Goal: Information Seeking & Learning: Compare options

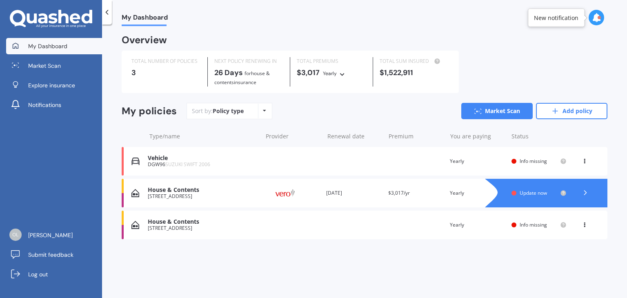
click at [541, 187] on div at bounding box center [555, 193] width 106 height 29
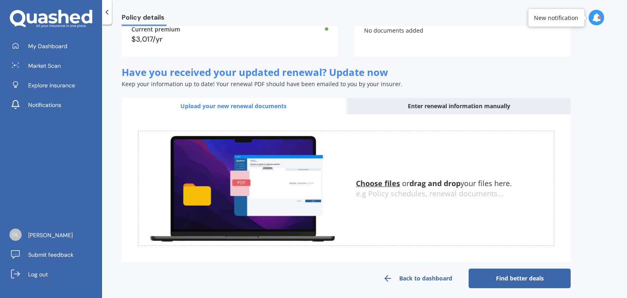
scroll to position [87, 0]
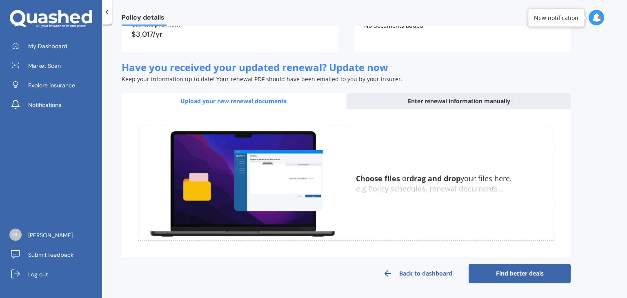
click at [484, 100] on div "Enter renewal information manually" at bounding box center [459, 101] width 224 height 16
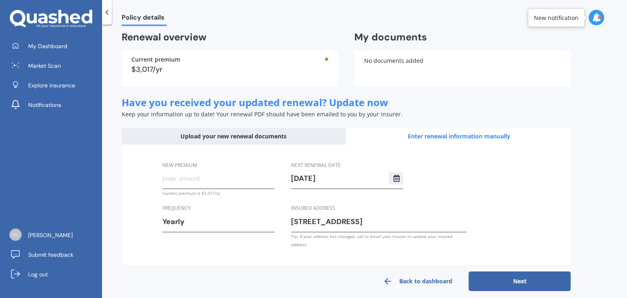
click at [176, 172] on div "New premium" at bounding box center [219, 175] width 112 height 29
click at [172, 180] on input "New premium" at bounding box center [219, 178] width 112 height 12
type input "$3,581.09"
click at [328, 176] on input "[DATE]" at bounding box center [340, 178] width 98 height 12
click at [332, 178] on input "[DATE]" at bounding box center [340, 178] width 98 height 12
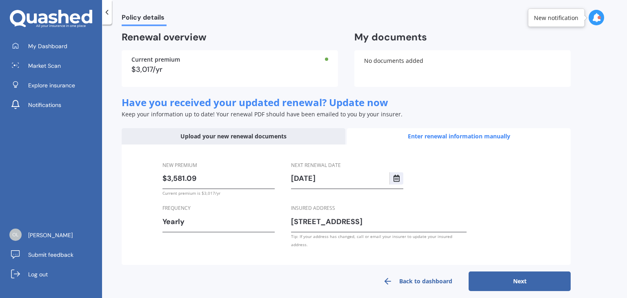
type input "[DATE]"
drag, startPoint x: 173, startPoint y: 178, endPoint x: 205, endPoint y: 179, distance: 32.3
click at [205, 179] on input "$3,581.09" at bounding box center [219, 178] width 112 height 12
type input "$3,025.17"
click at [494, 276] on button "Next" at bounding box center [520, 282] width 102 height 20
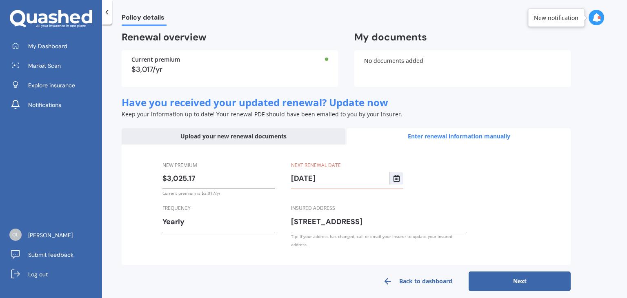
click at [515, 277] on button "Next" at bounding box center [520, 282] width 102 height 20
click at [492, 272] on button "Next" at bounding box center [520, 282] width 102 height 20
click at [493, 276] on button "Next" at bounding box center [520, 282] width 102 height 20
click at [519, 272] on button "Next" at bounding box center [520, 282] width 102 height 20
click at [520, 272] on button "Next" at bounding box center [520, 282] width 102 height 20
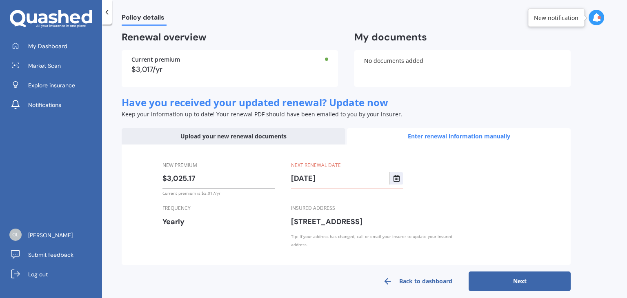
click at [520, 272] on button "Next" at bounding box center [520, 282] width 102 height 20
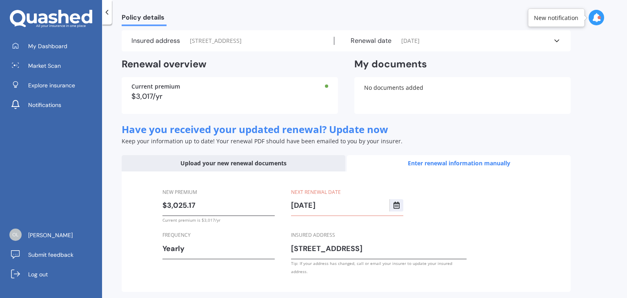
scroll to position [0, 0]
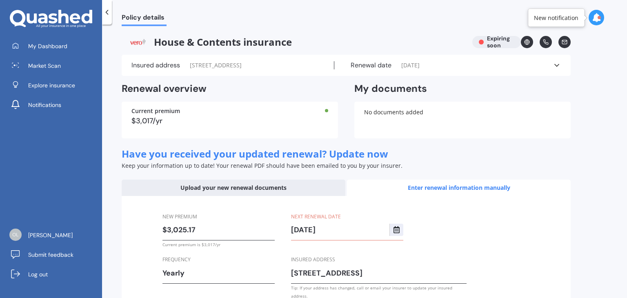
click at [598, 21] on icon at bounding box center [596, 17] width 9 height 9
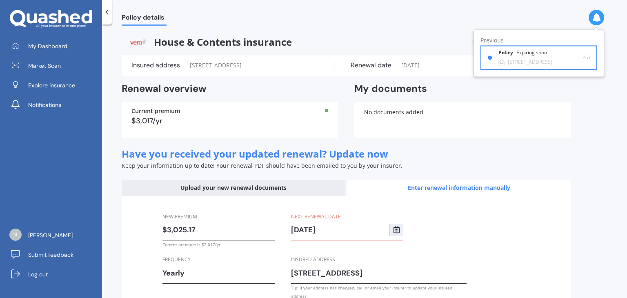
click at [532, 60] on div "[STREET_ADDRESS]" at bounding box center [530, 62] width 45 height 6
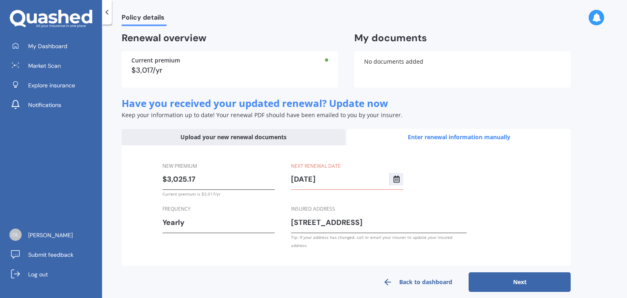
scroll to position [51, 0]
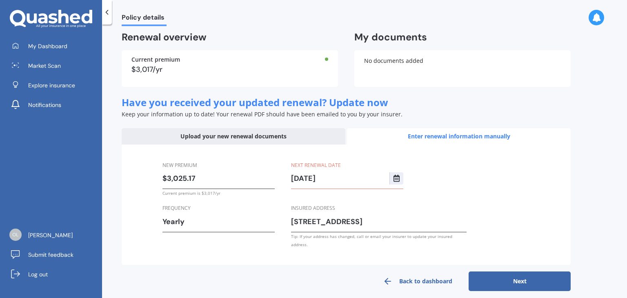
click at [330, 180] on input "[DATE]" at bounding box center [340, 178] width 98 height 12
click at [334, 179] on input "[DATE]" at bounding box center [340, 178] width 98 height 12
type input "[DATE]"
click at [506, 272] on button "Next" at bounding box center [520, 282] width 102 height 20
click at [509, 272] on button "Next" at bounding box center [520, 282] width 102 height 20
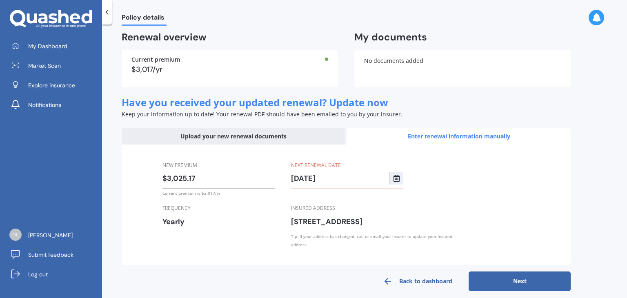
scroll to position [0, 0]
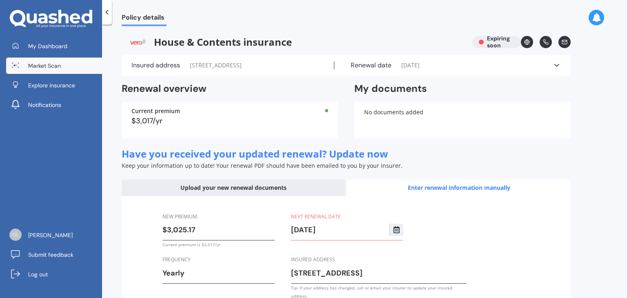
click at [36, 68] on span "Market Scan" at bounding box center [44, 66] width 33 height 8
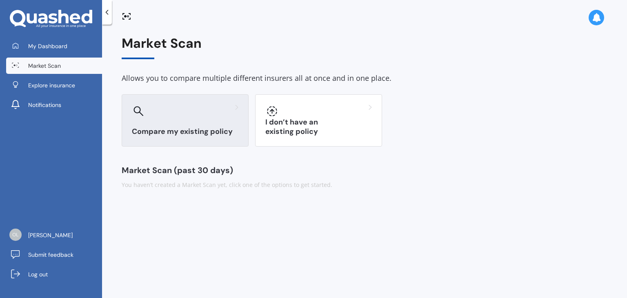
click at [175, 133] on h3 "Compare my existing policy" at bounding box center [185, 131] width 107 height 9
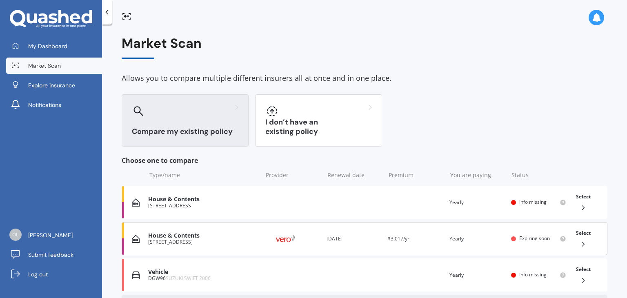
click at [296, 235] on img at bounding box center [285, 239] width 41 height 16
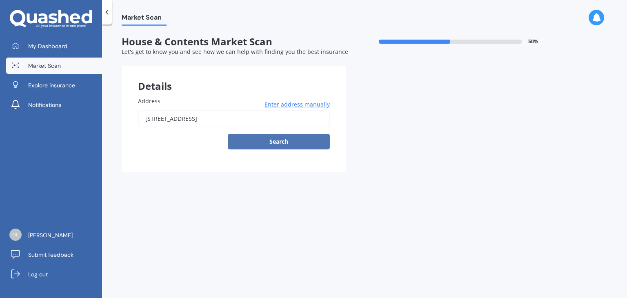
click at [258, 141] on button "Search" at bounding box center [279, 142] width 102 height 16
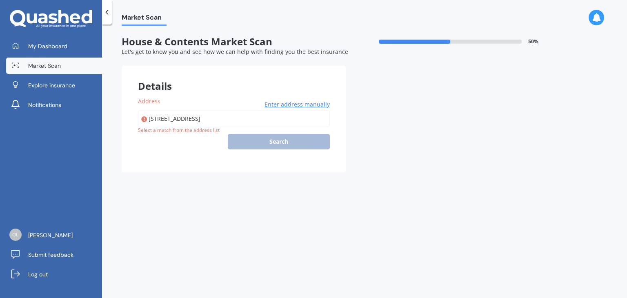
type input "[STREET_ADDRESS]"
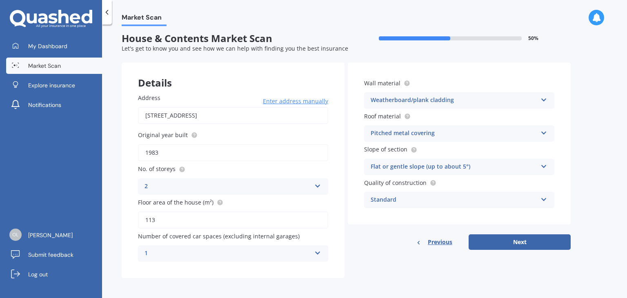
scroll to position [4, 0]
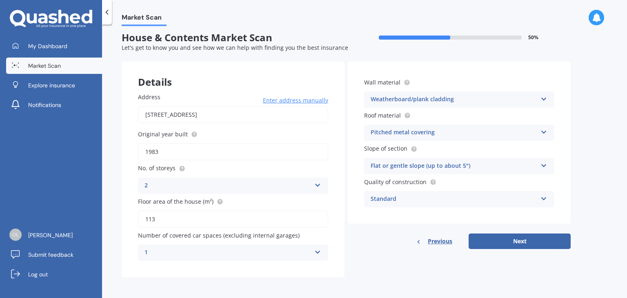
click at [514, 250] on div "Details Address [STREET_ADDRESS] Enter address manually Search Original year bu…" at bounding box center [346, 170] width 449 height 216
click at [511, 245] on button "Next" at bounding box center [520, 242] width 102 height 16
select select "06"
select select "1967"
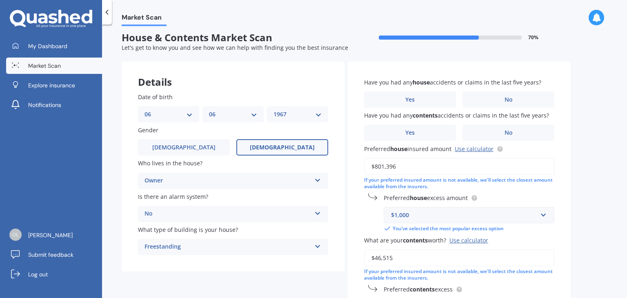
scroll to position [0, 0]
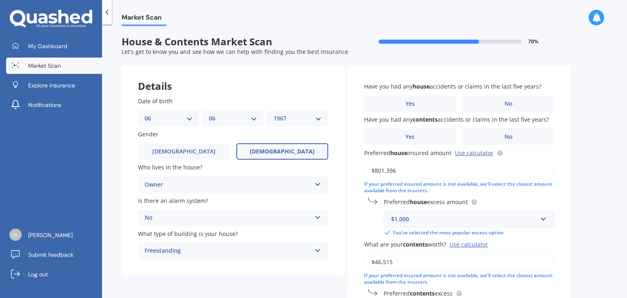
click at [320, 186] on icon at bounding box center [318, 183] width 7 height 6
click at [502, 106] on label "No" at bounding box center [509, 104] width 92 height 16
click at [0, 0] on input "No" at bounding box center [0, 0] width 0 height 0
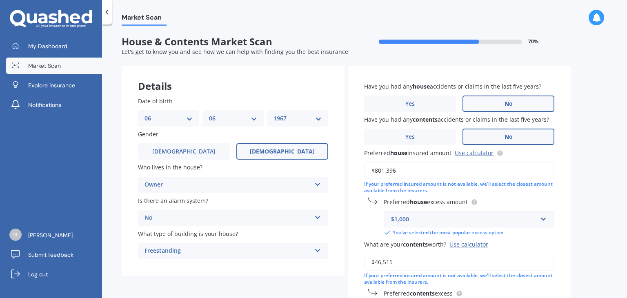
click at [503, 134] on label "No" at bounding box center [509, 137] width 92 height 16
click at [0, 0] on input "No" at bounding box center [0, 0] width 0 height 0
drag, startPoint x: 379, startPoint y: 169, endPoint x: 409, endPoint y: 174, distance: 30.2
click at [409, 174] on input "$801,396" at bounding box center [459, 170] width 190 height 17
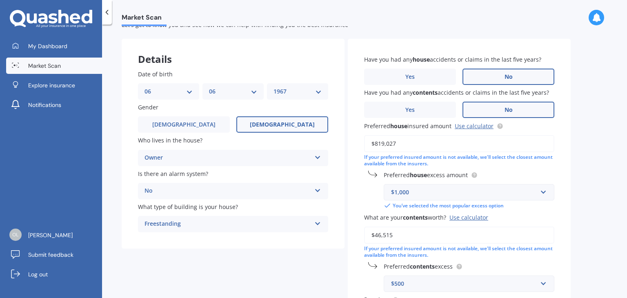
scroll to position [41, 0]
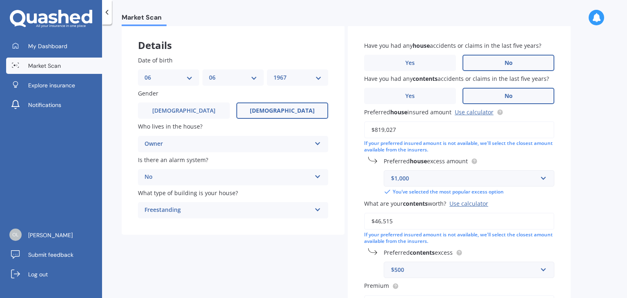
type input "$819,027"
drag, startPoint x: 377, startPoint y: 220, endPoint x: 402, endPoint y: 220, distance: 24.1
click at [402, 220] on input "$46,515" at bounding box center [459, 221] width 190 height 17
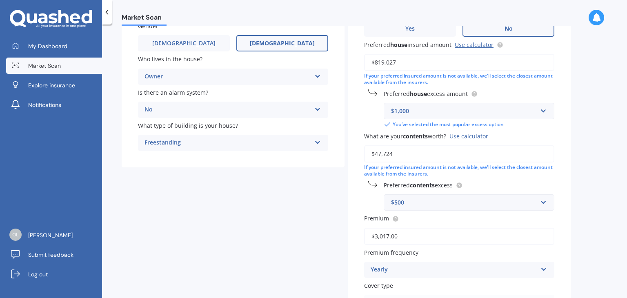
scroll to position [123, 0]
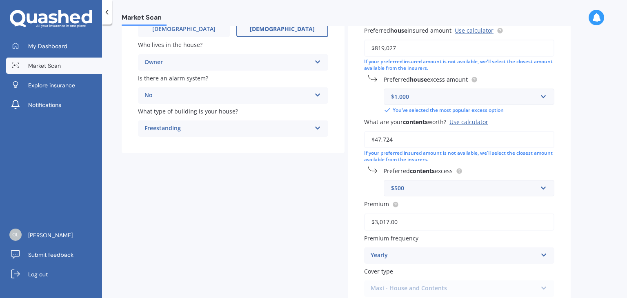
type input "$47,724"
click at [385, 219] on input "$3,017.00" at bounding box center [459, 222] width 190 height 17
drag, startPoint x: 383, startPoint y: 221, endPoint x: 388, endPoint y: 221, distance: 4.9
click at [388, 221] on input "$3,017.00" at bounding box center [459, 222] width 190 height 17
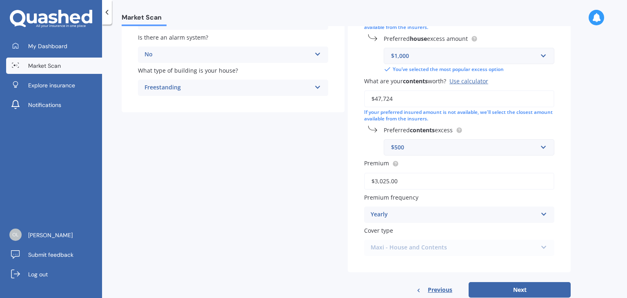
scroll to position [184, 0]
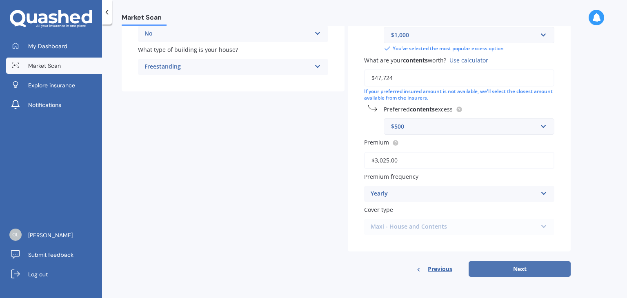
type input "$3,025.00"
click at [500, 274] on button "Next" at bounding box center [520, 269] width 102 height 16
select select "06"
select select "1967"
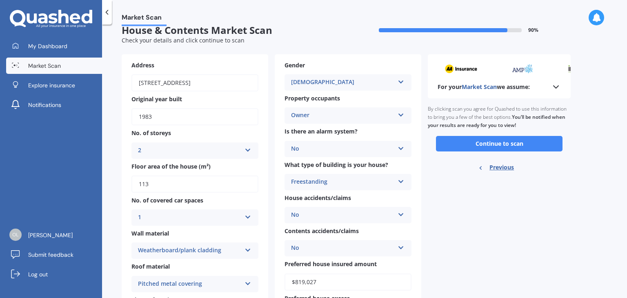
scroll to position [0, 0]
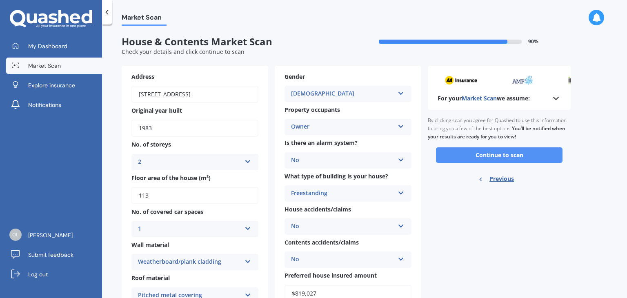
click at [495, 154] on button "Continue to scan" at bounding box center [499, 155] width 127 height 16
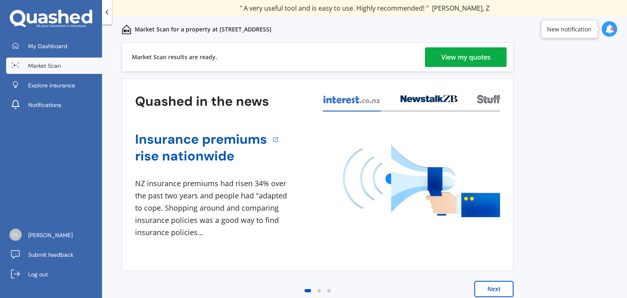
click at [435, 54] on link "View my quotes" at bounding box center [466, 57] width 82 height 20
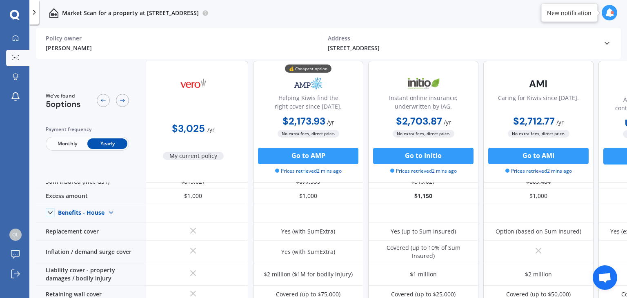
scroll to position [0, 8]
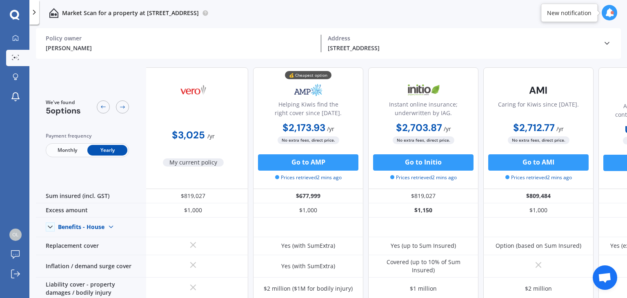
click at [609, 15] on icon at bounding box center [609, 12] width 9 height 9
click at [57, 149] on span "Monthly" at bounding box center [67, 150] width 40 height 11
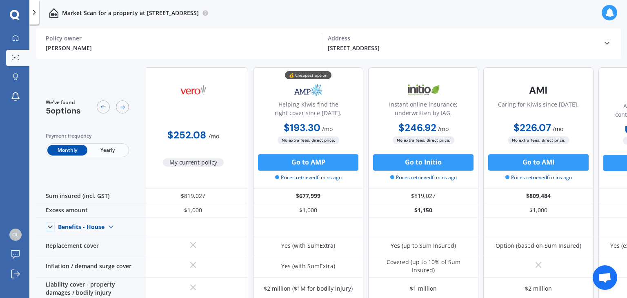
click at [102, 149] on span "Yearly" at bounding box center [107, 150] width 40 height 11
